Goal: Information Seeking & Learning: Learn about a topic

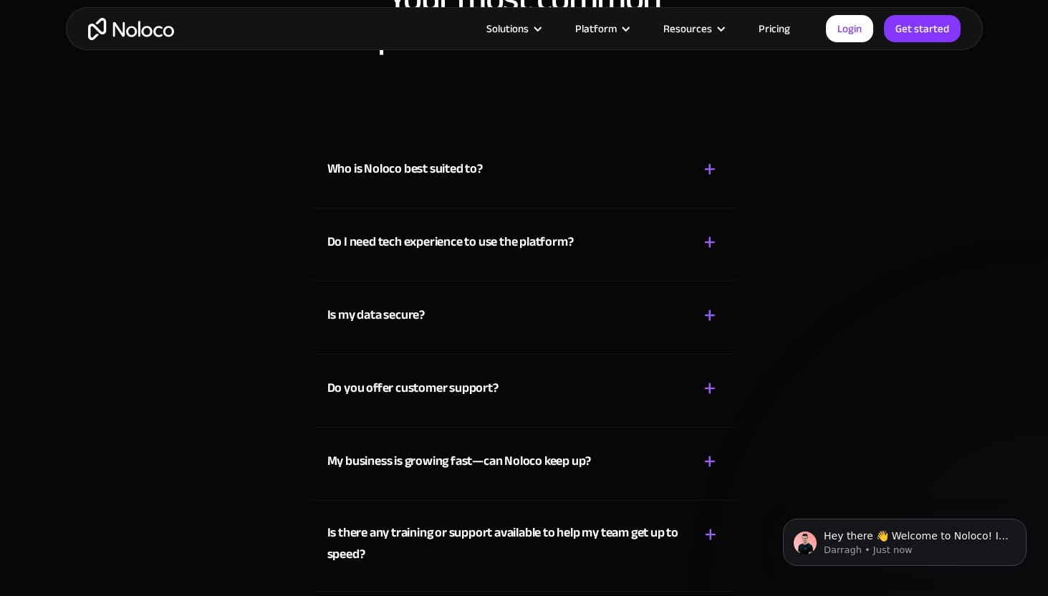
scroll to position [7794, 0]
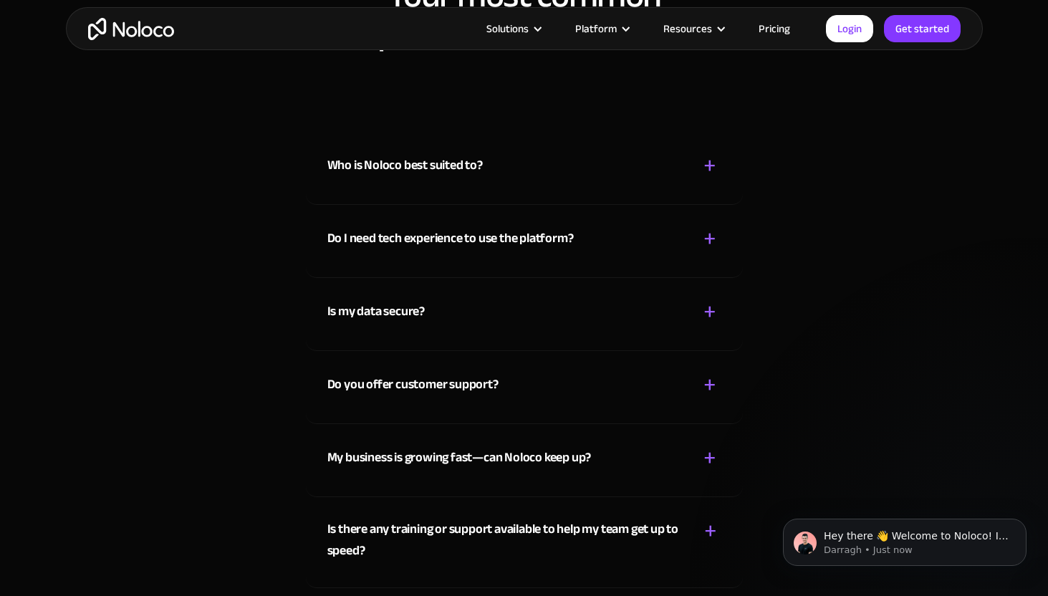
click at [638, 188] on div "Who is Noloco best suited to? + - Noloco is perfect for small to medium-sized b…" at bounding box center [524, 168] width 437 height 73
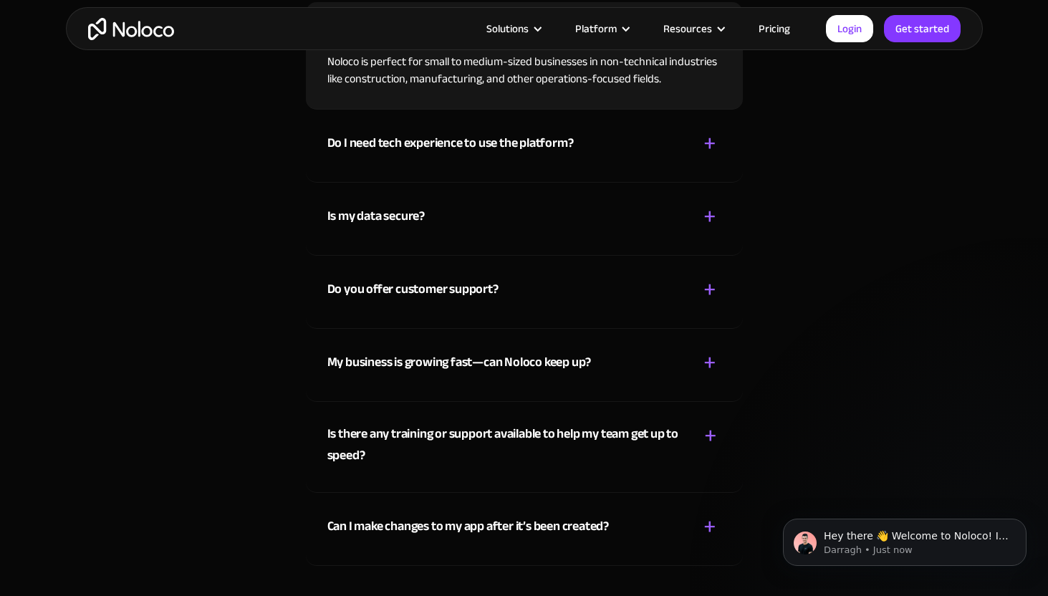
scroll to position [7926, 0]
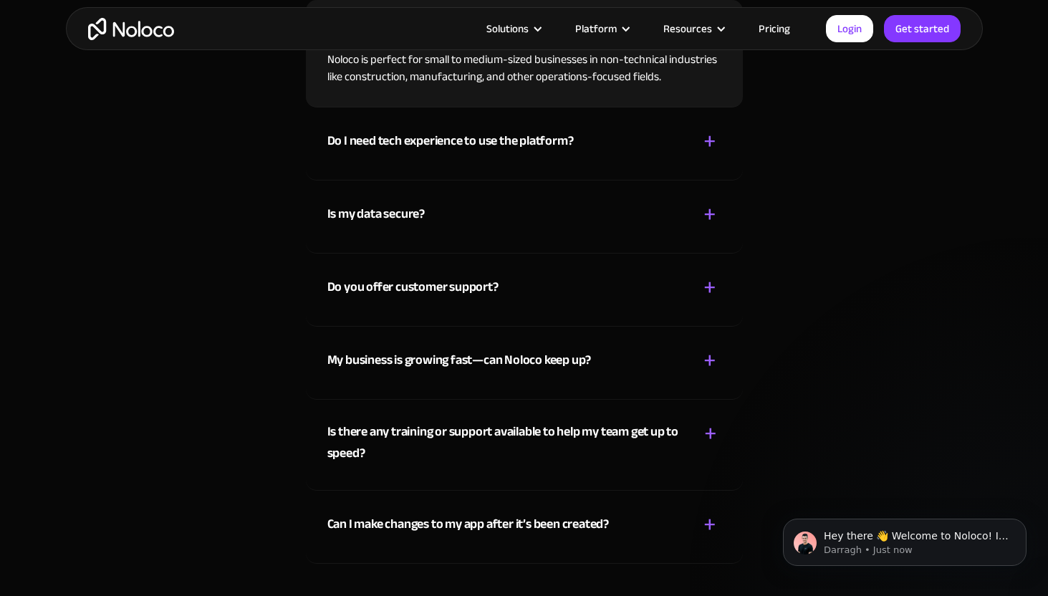
click at [695, 163] on div "Do I need tech experience to use the platform? + - Not at all! Noloco is design…" at bounding box center [524, 143] width 437 height 73
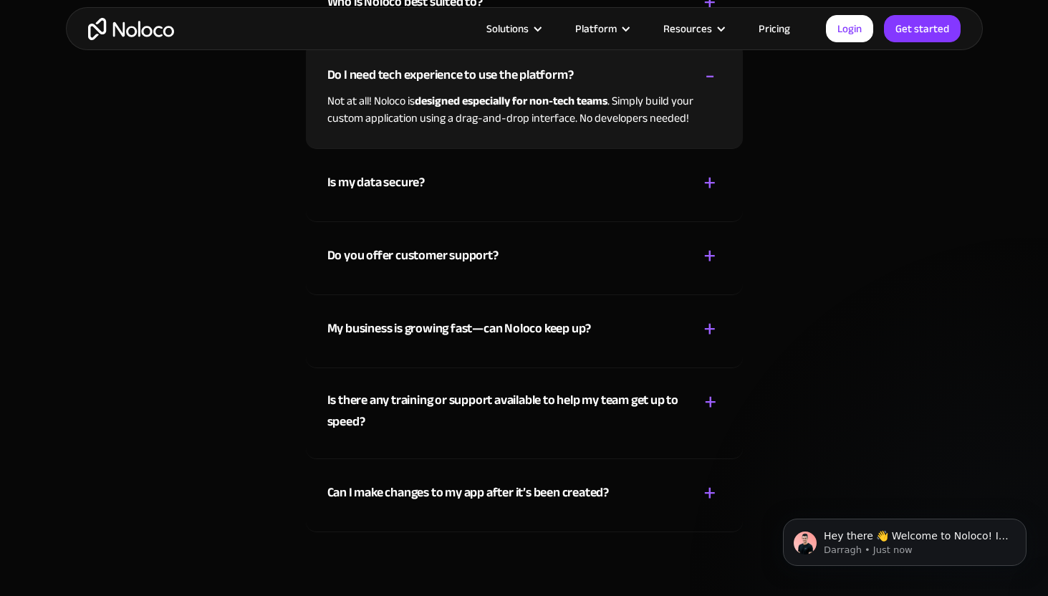
scroll to position [7963, 0]
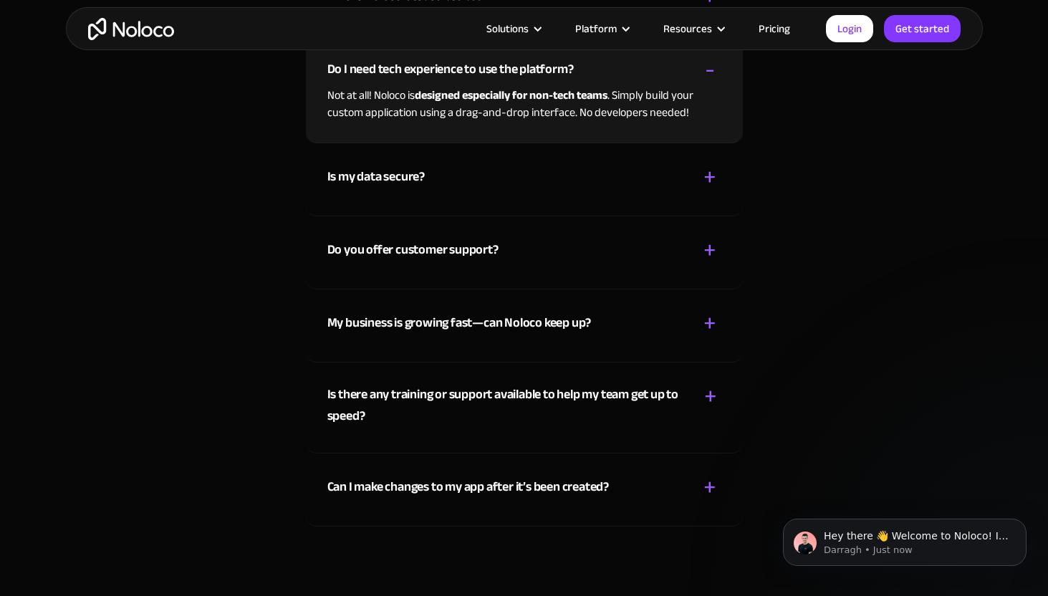
click at [700, 216] on div "Do you offer customer support? + -" at bounding box center [524, 241] width 394 height 51
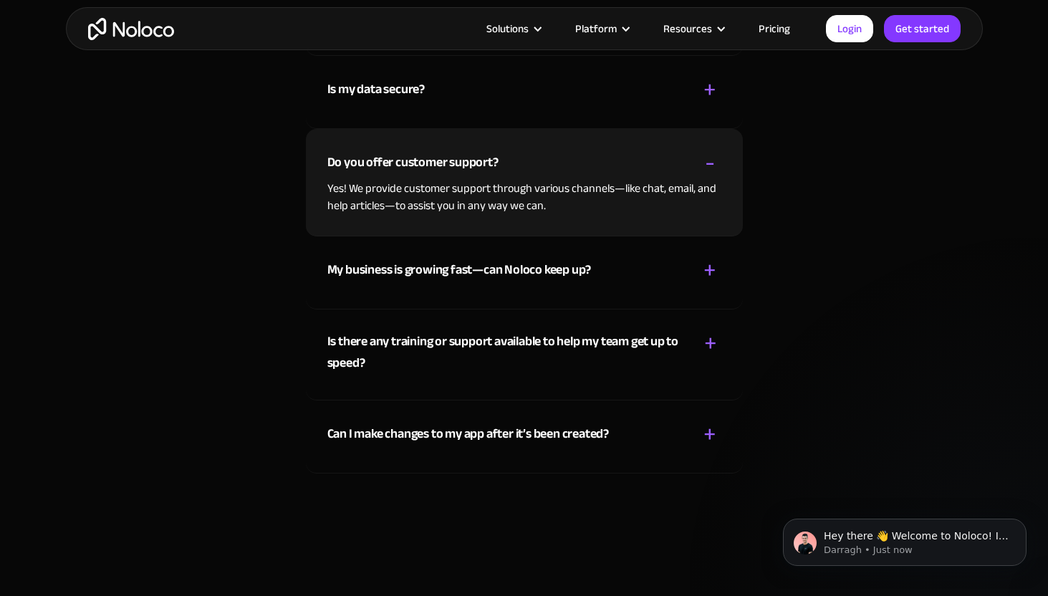
scroll to position [8018, 0]
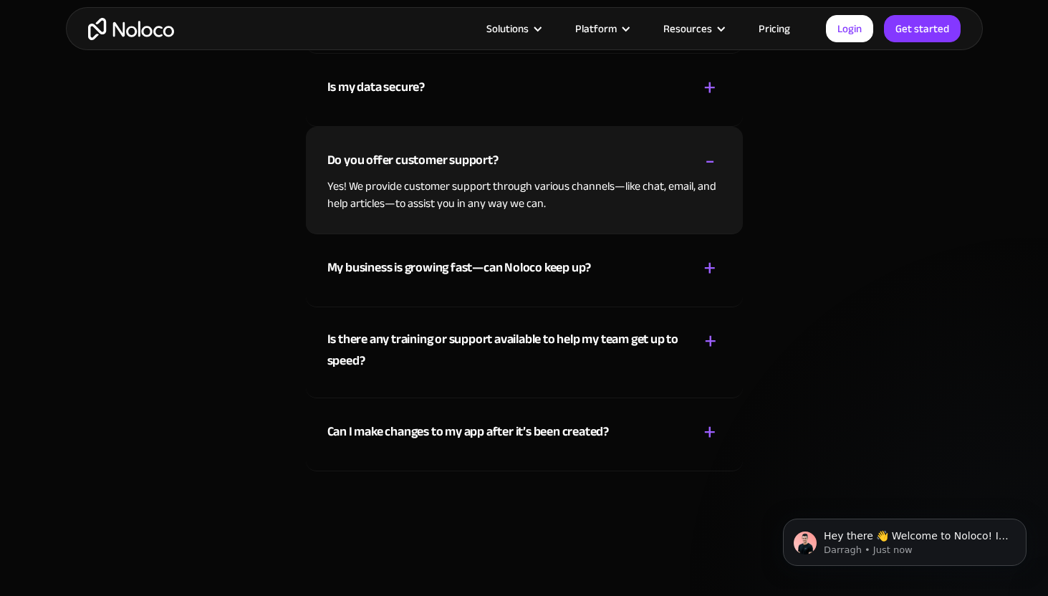
click at [690, 123] on div "Is my data secure? + - Absolutely! Security is very important to us. Our access…" at bounding box center [524, 90] width 437 height 73
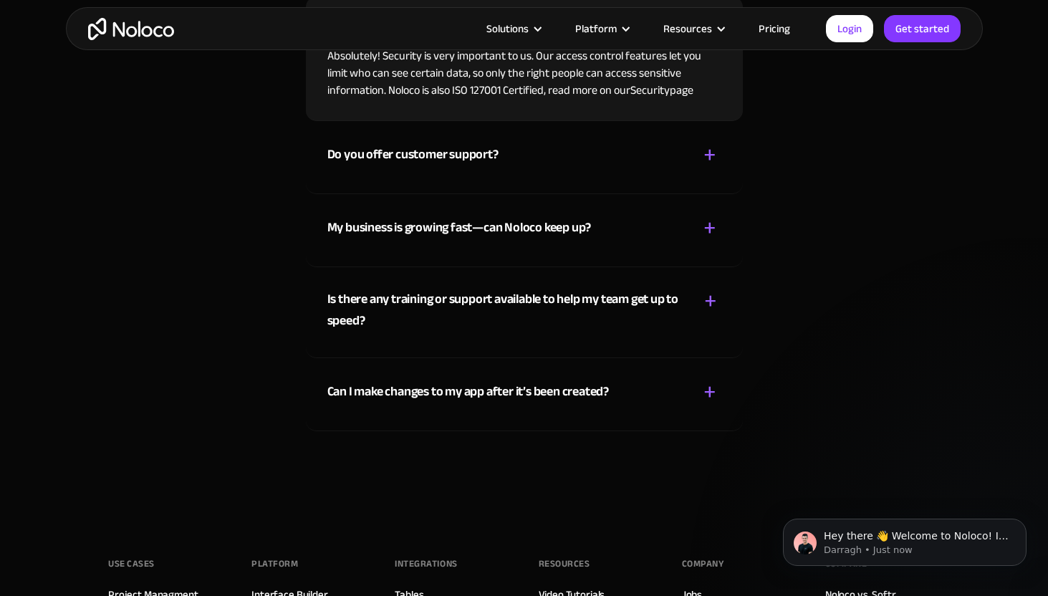
scroll to position [8076, 0]
click at [708, 220] on div "+" at bounding box center [709, 227] width 13 height 25
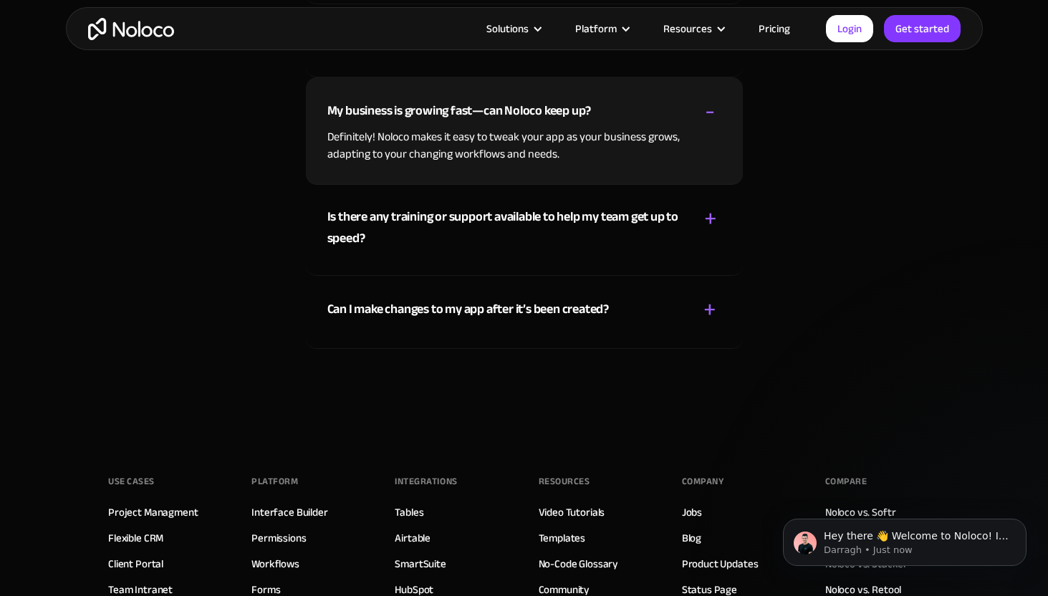
scroll to position [8141, 0]
click at [721, 257] on div "Is there any training or support available to help my team get up to speed? + -…" at bounding box center [524, 229] width 437 height 91
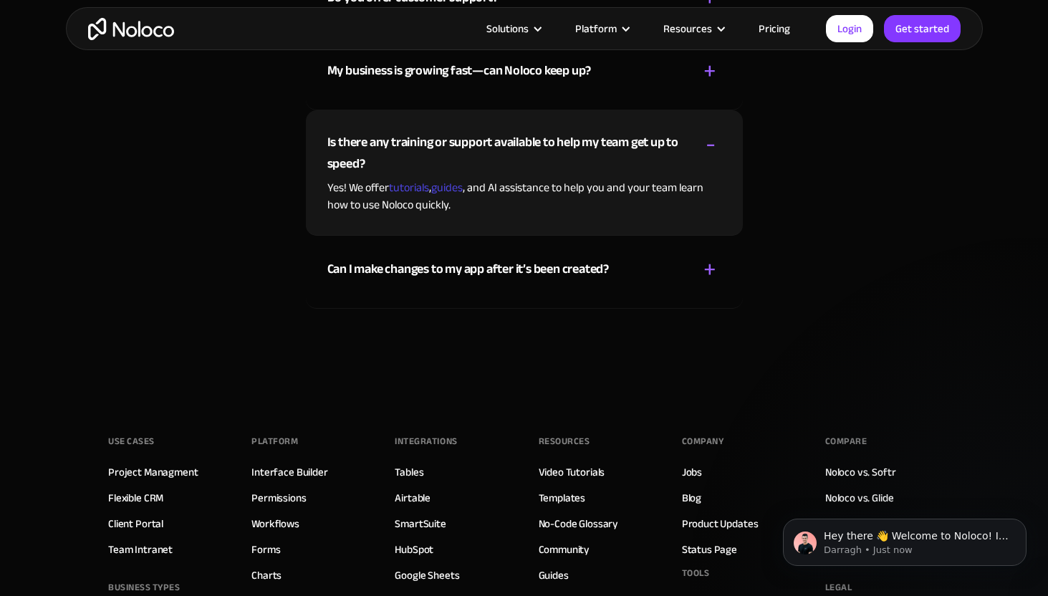
scroll to position [8182, 0]
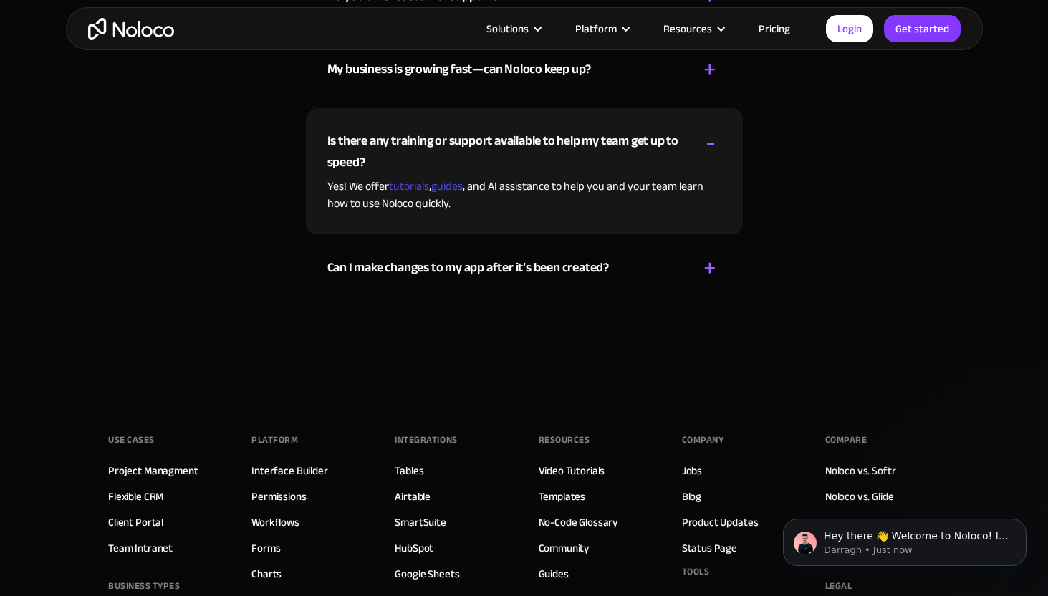
click at [746, 289] on div "Who is Noloco best suited to? + - Noloco is perfect for small to medium-sized b…" at bounding box center [524, 26] width 917 height 650
click at [721, 288] on div "Can I make changes to my app after it’s been created? + - Of course! You can ad…" at bounding box center [524, 270] width 437 height 73
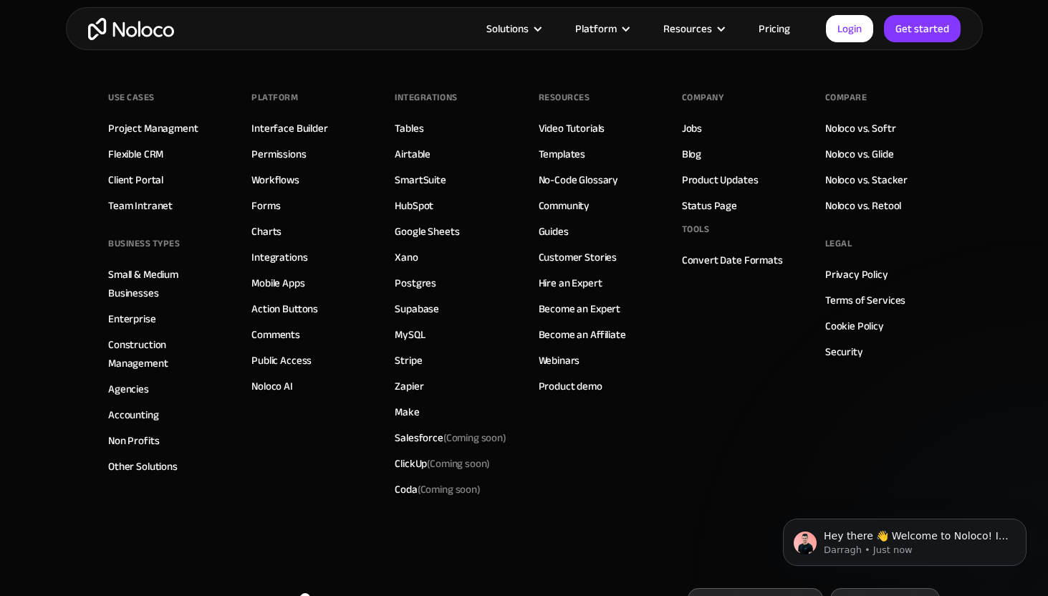
scroll to position [8515, 0]
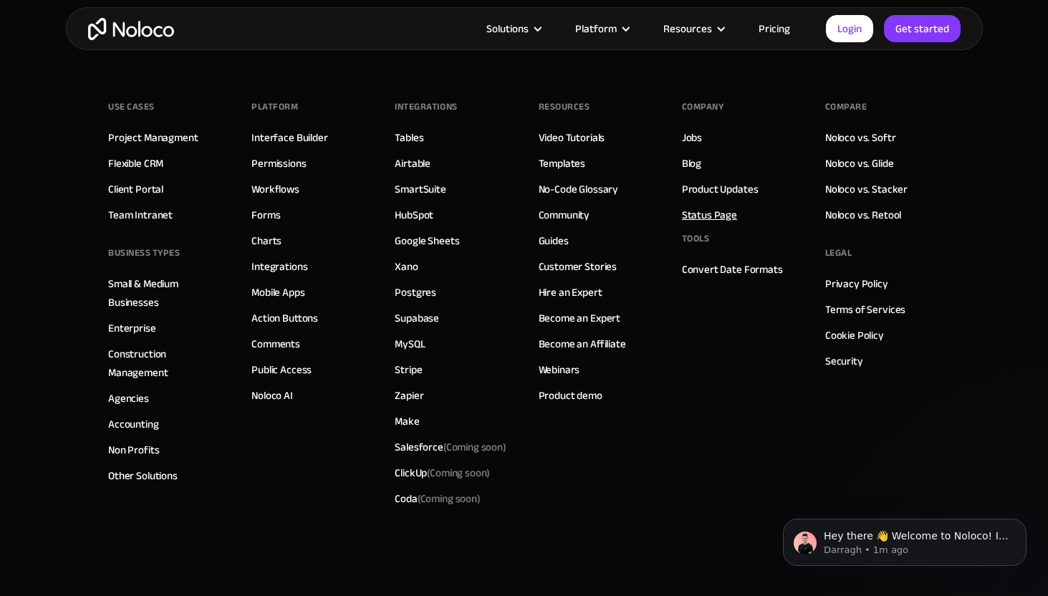
click at [722, 215] on link "Status Page" at bounding box center [709, 215] width 55 height 19
click at [719, 191] on link "Product Updates" at bounding box center [720, 189] width 77 height 19
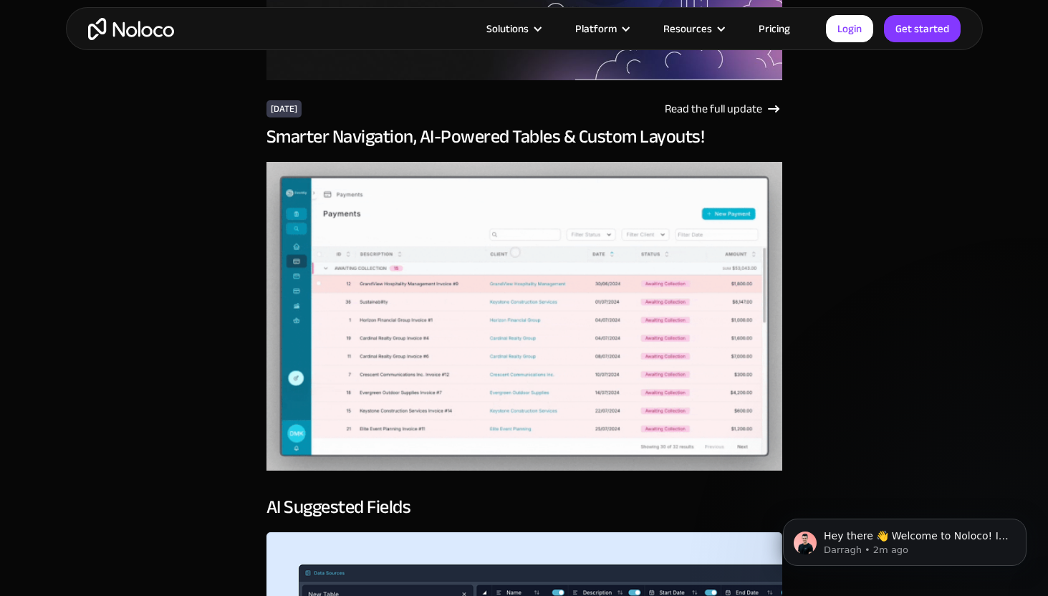
scroll to position [557, 0]
